Goal: Use online tool/utility: Utilize a website feature to perform a specific function

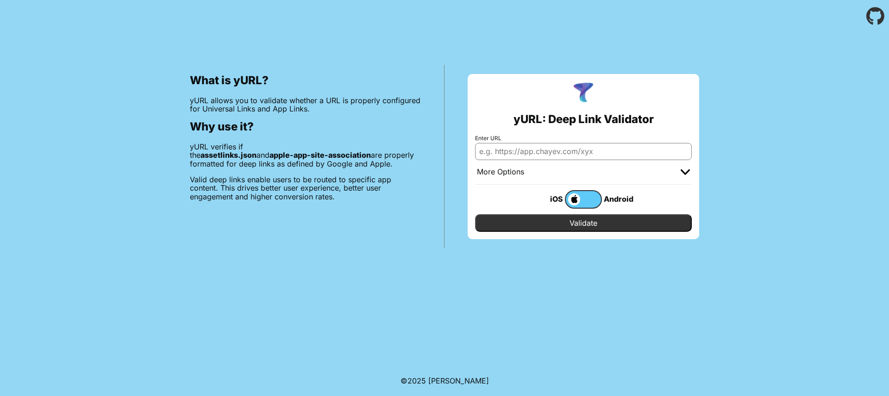
click at [511, 156] on input "Enter URL" at bounding box center [583, 151] width 217 height 17
paste input "[URL][DOMAIN_NAME]"
type input "[URL][DOMAIN_NAME]"
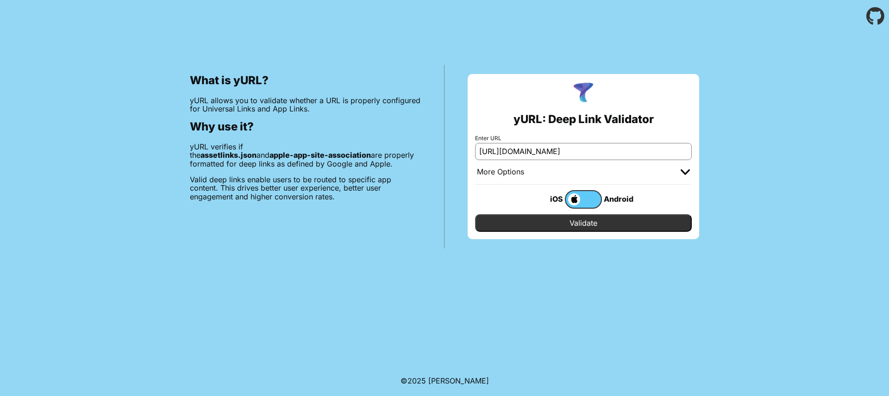
click at [568, 221] on input "Validate" at bounding box center [583, 223] width 217 height 18
